Goal: Transaction & Acquisition: Purchase product/service

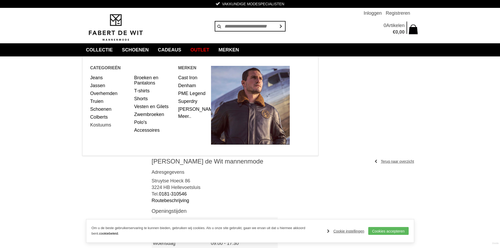
click at [106, 126] on link "Kostuums" at bounding box center [110, 125] width 40 height 8
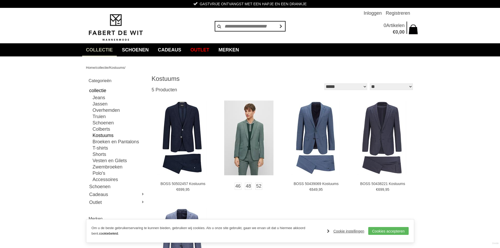
click at [254, 133] on img at bounding box center [248, 137] width 49 height 75
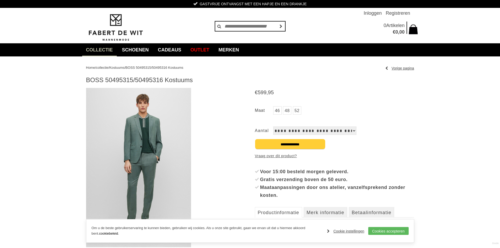
click at [141, 131] on img at bounding box center [138, 167] width 105 height 159
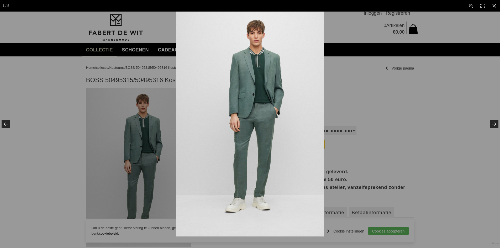
click at [253, 70] on img at bounding box center [250, 124] width 148 height 225
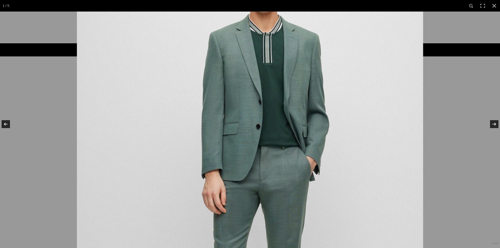
click at [253, 70] on img at bounding box center [250, 195] width 346 height 525
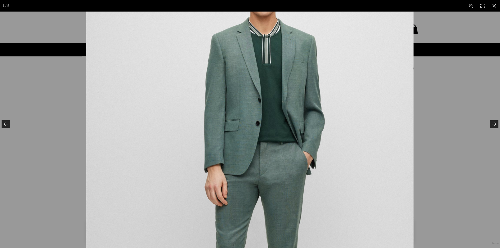
click at [253, 70] on img at bounding box center [249, 189] width 327 height 496
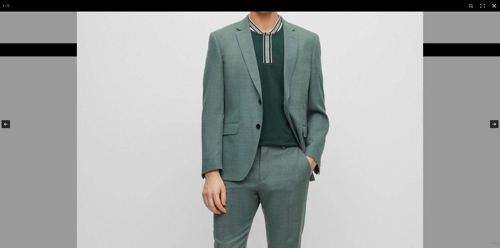
click at [495, 6] on link at bounding box center [494, 6] width 12 height 12
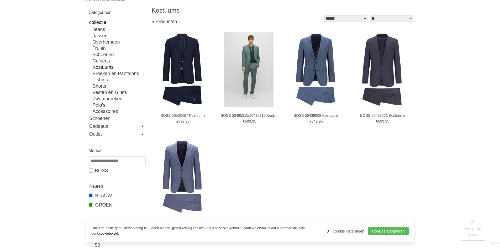
scroll to position [131, 0]
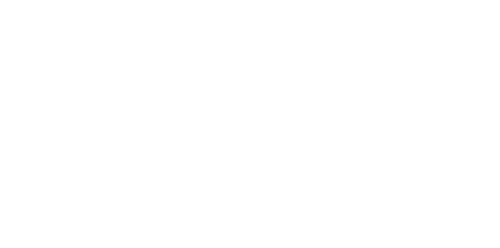
scroll to position [131, 0]
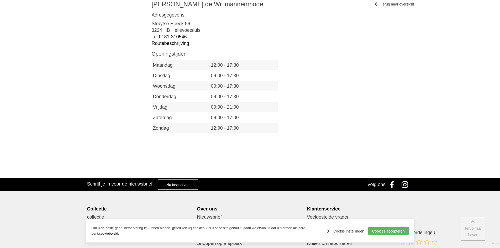
scroll to position [157, 0]
